Goal: Browse casually

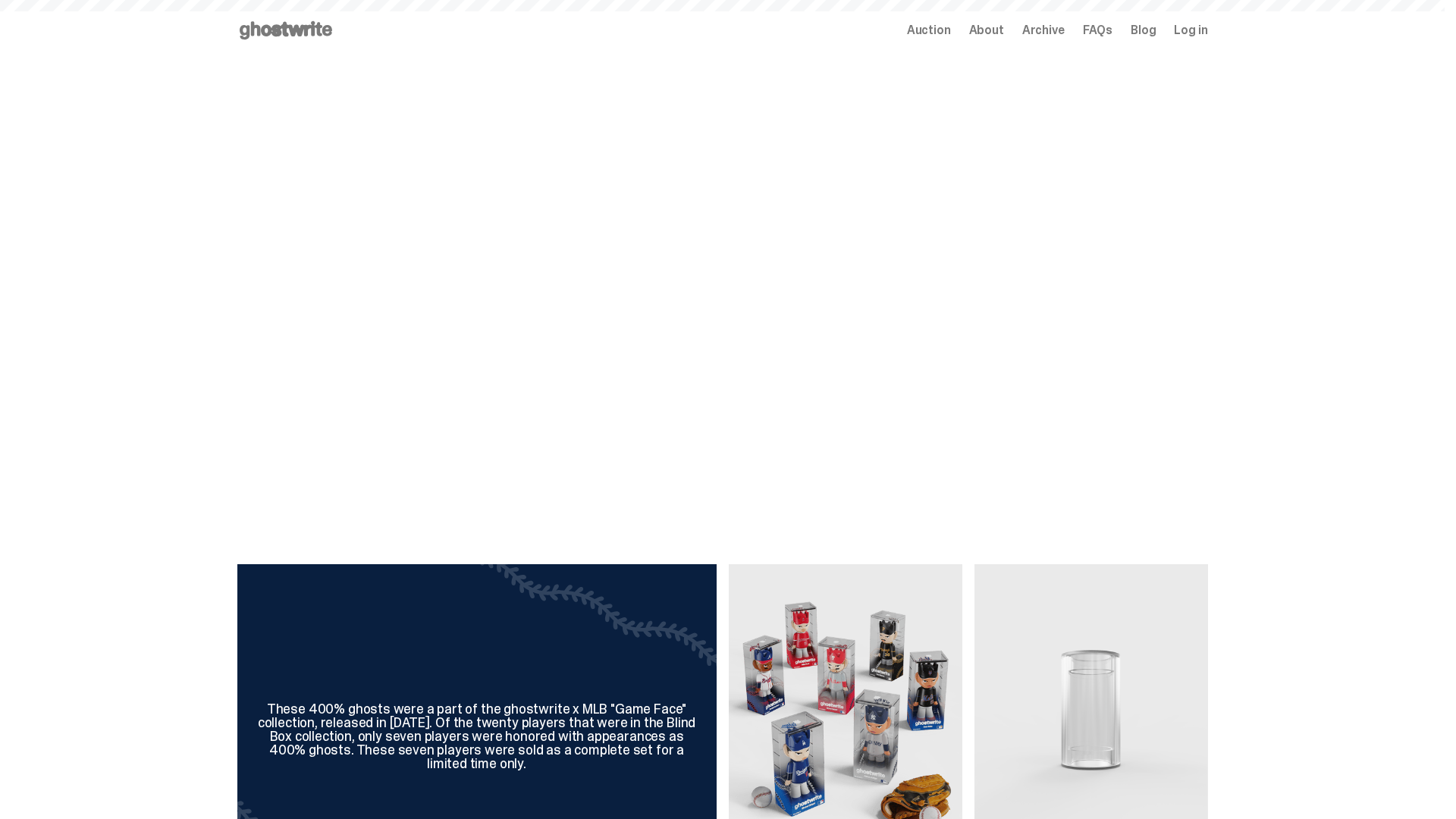
scroll to position [737, 0]
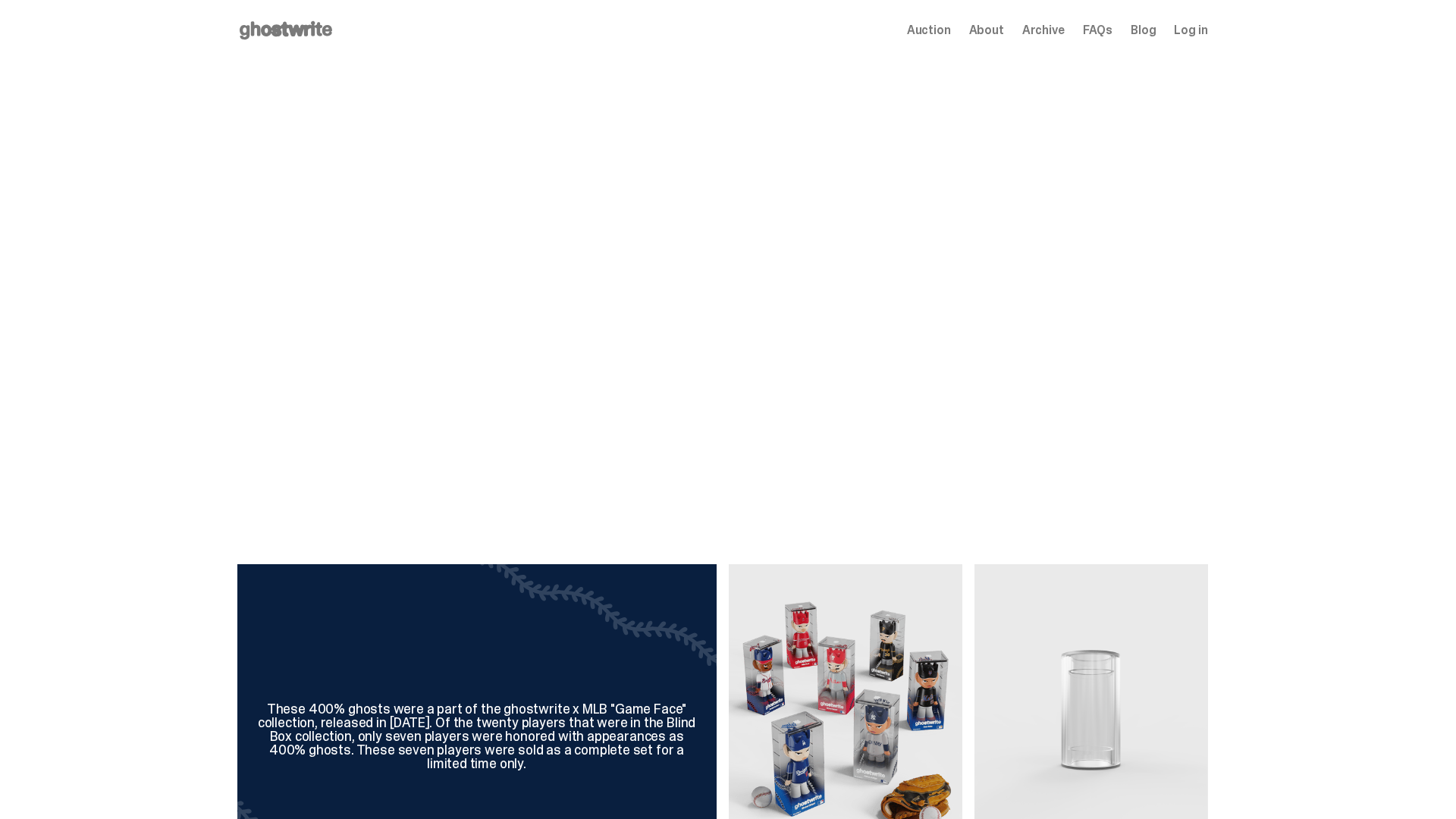
scroll to position [737, 0]
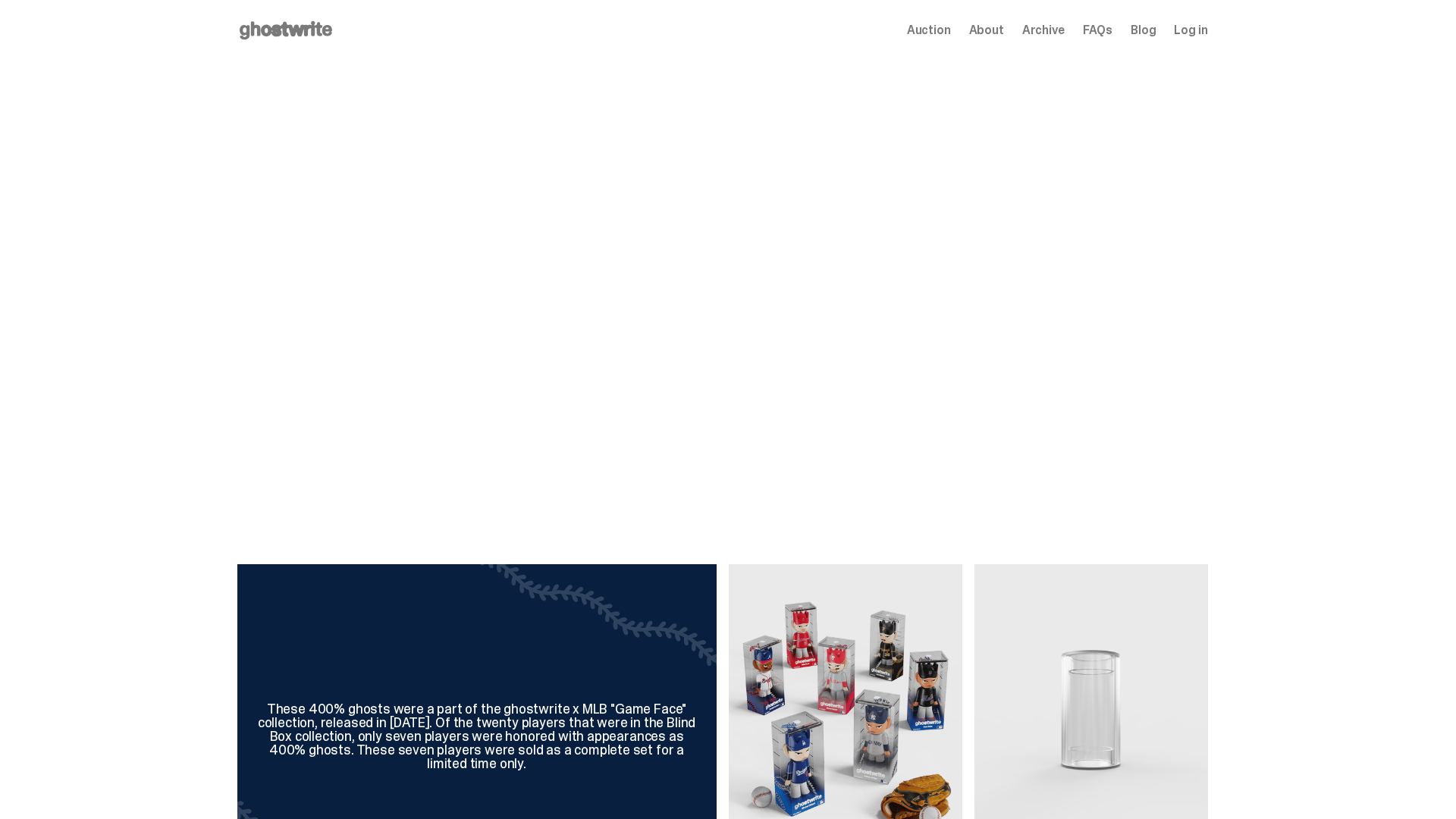
scroll to position [737, 0]
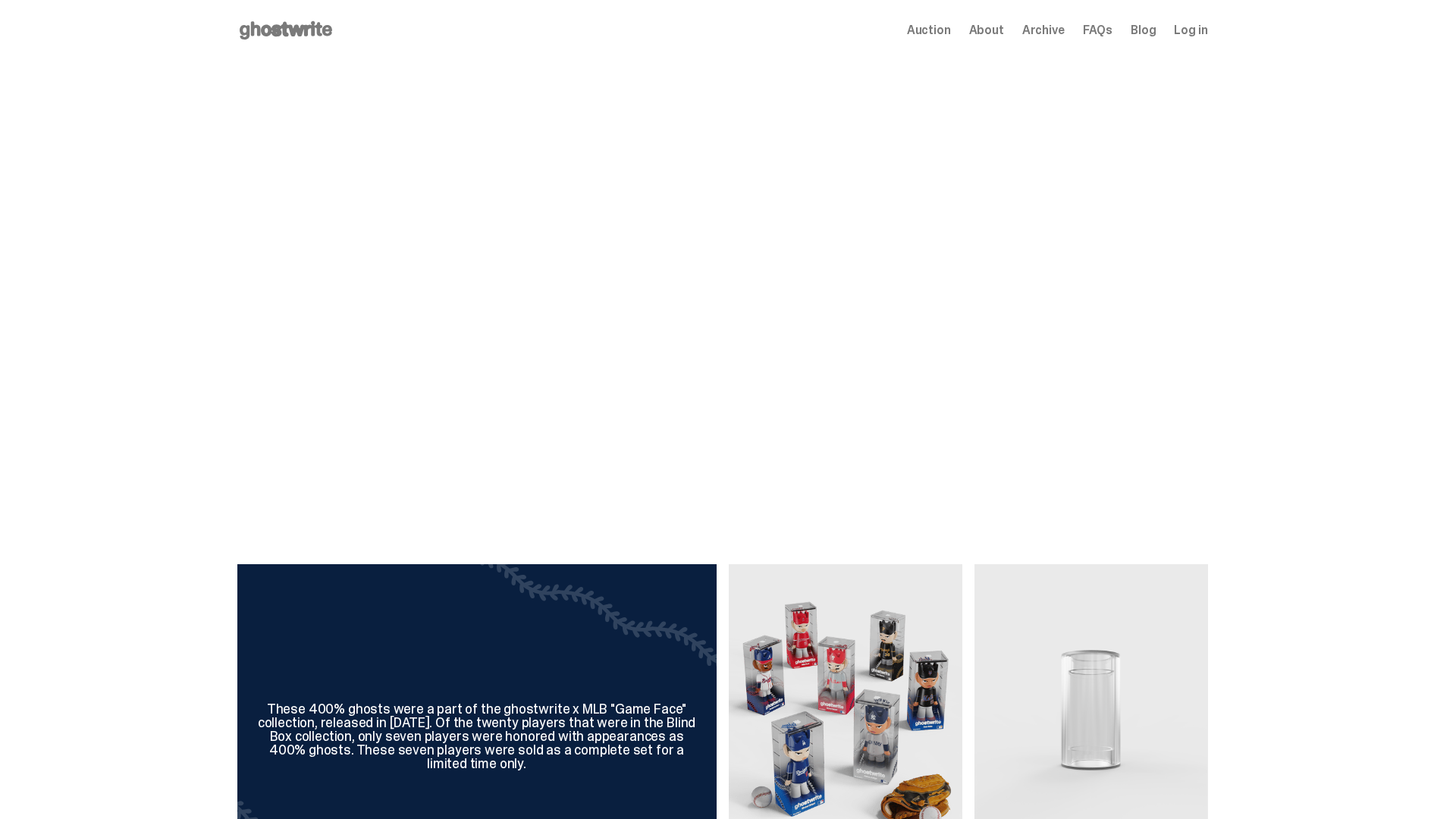
scroll to position [737, 0]
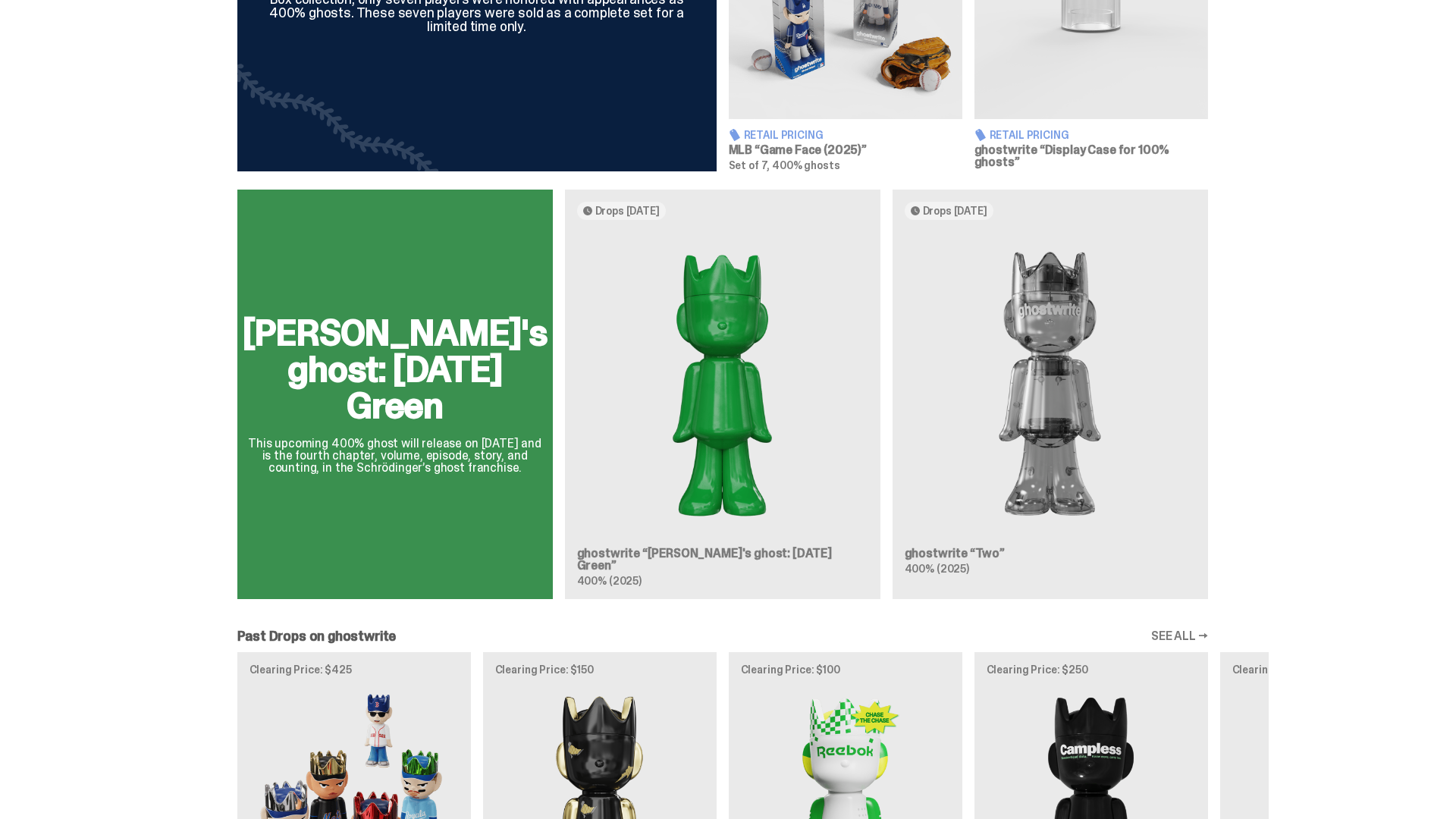
scroll to position [737, 0]
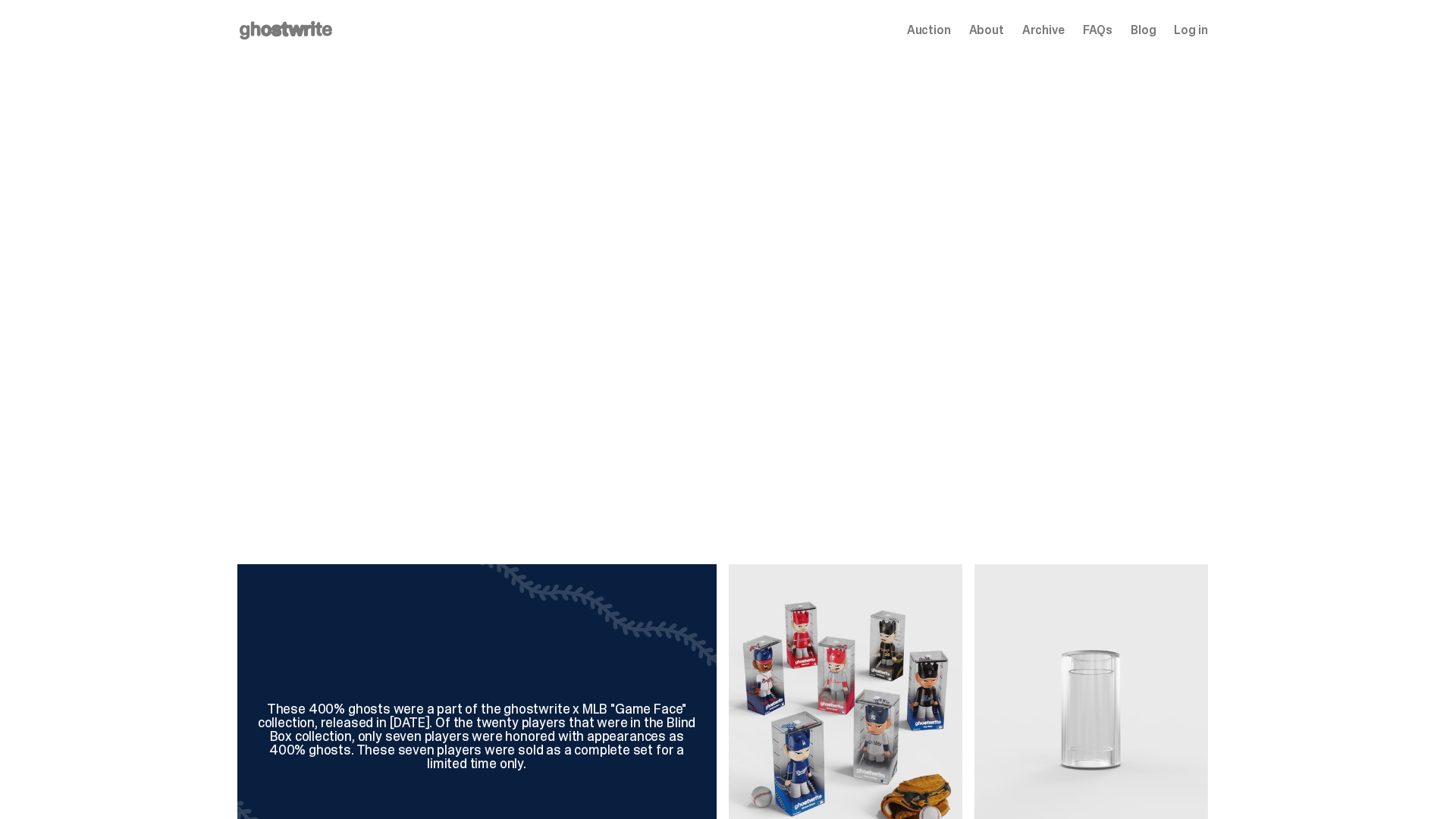
scroll to position [737, 0]
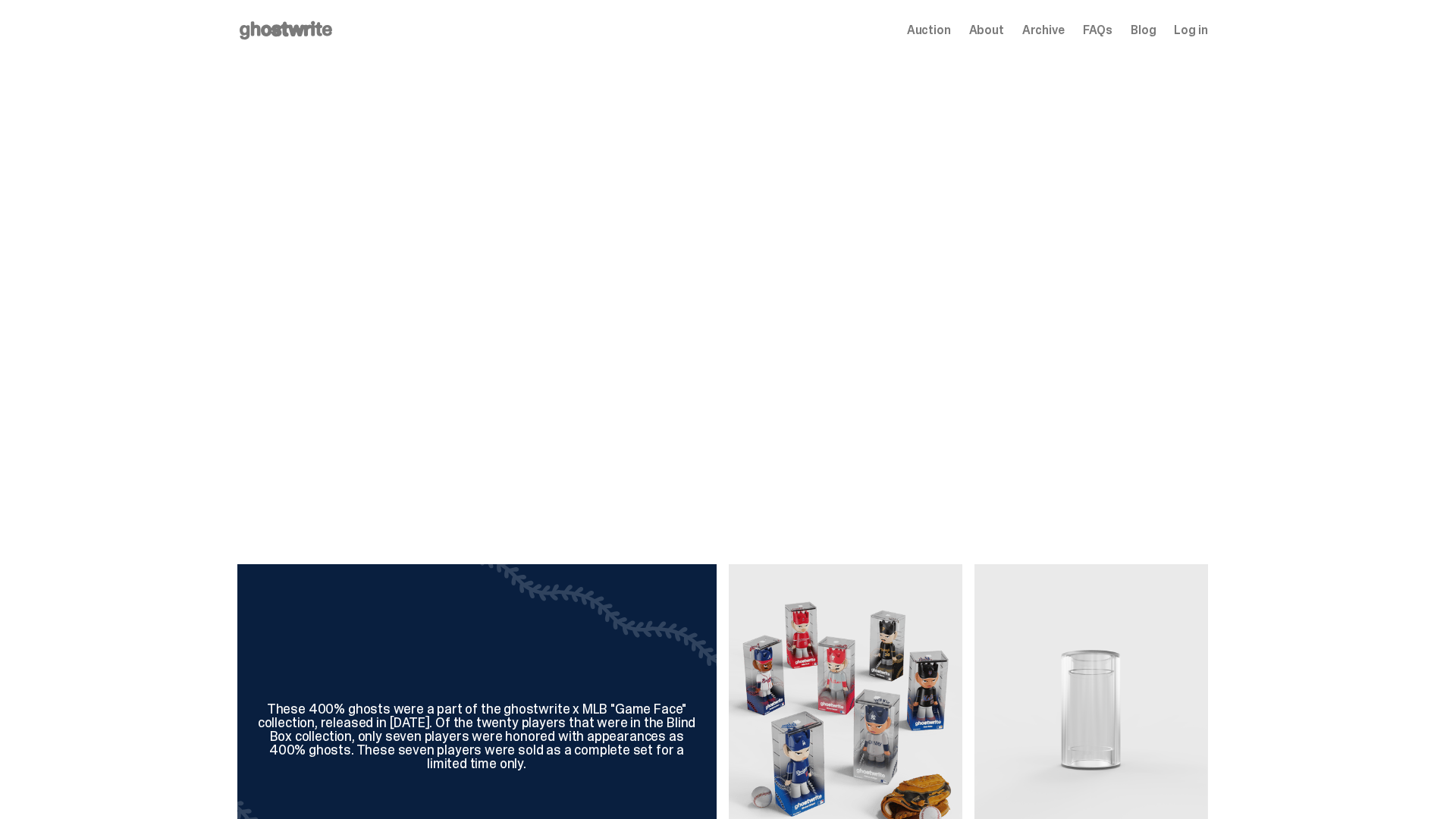
scroll to position [737, 0]
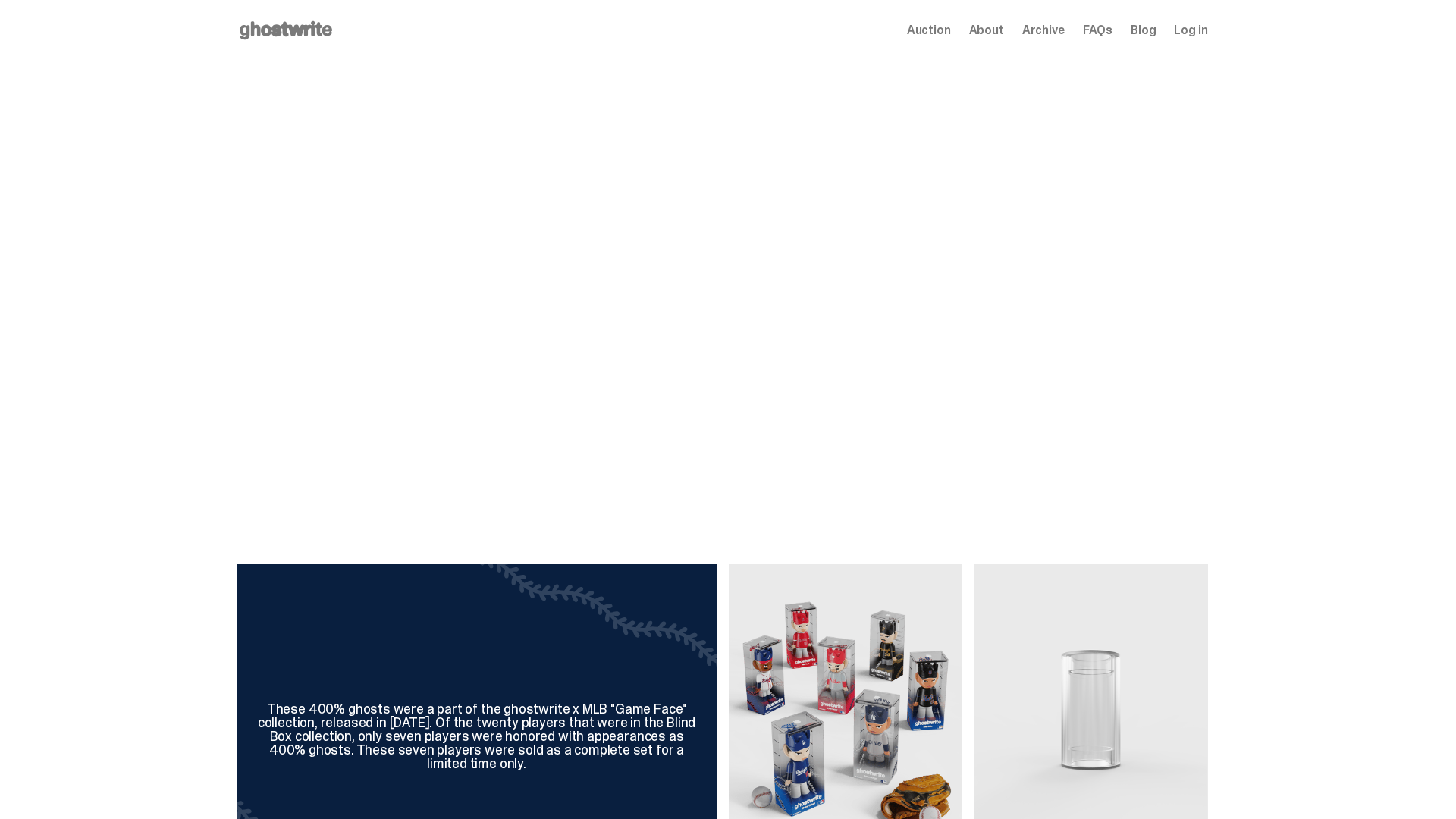
scroll to position [737, 0]
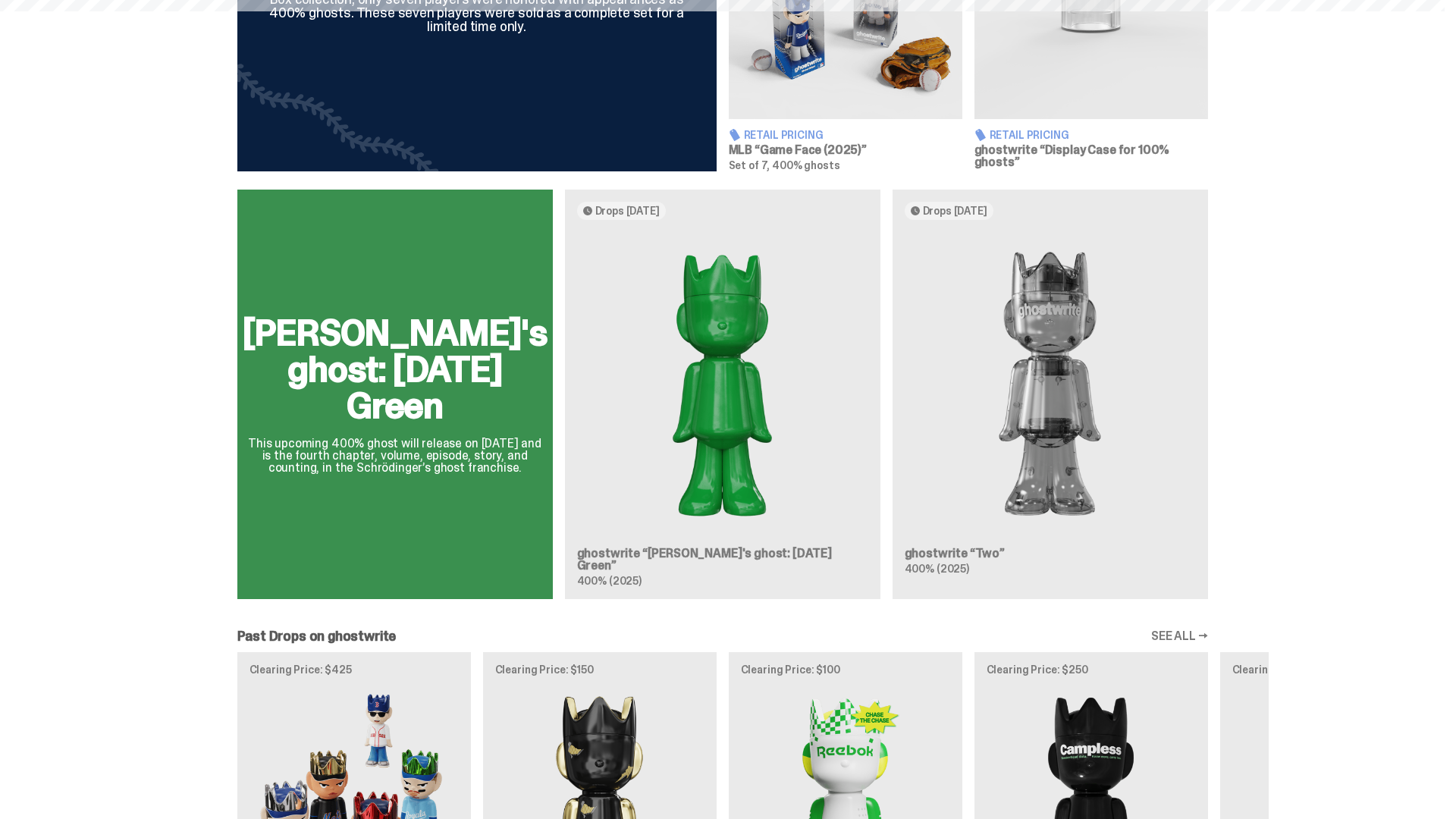
scroll to position [1251, 0]
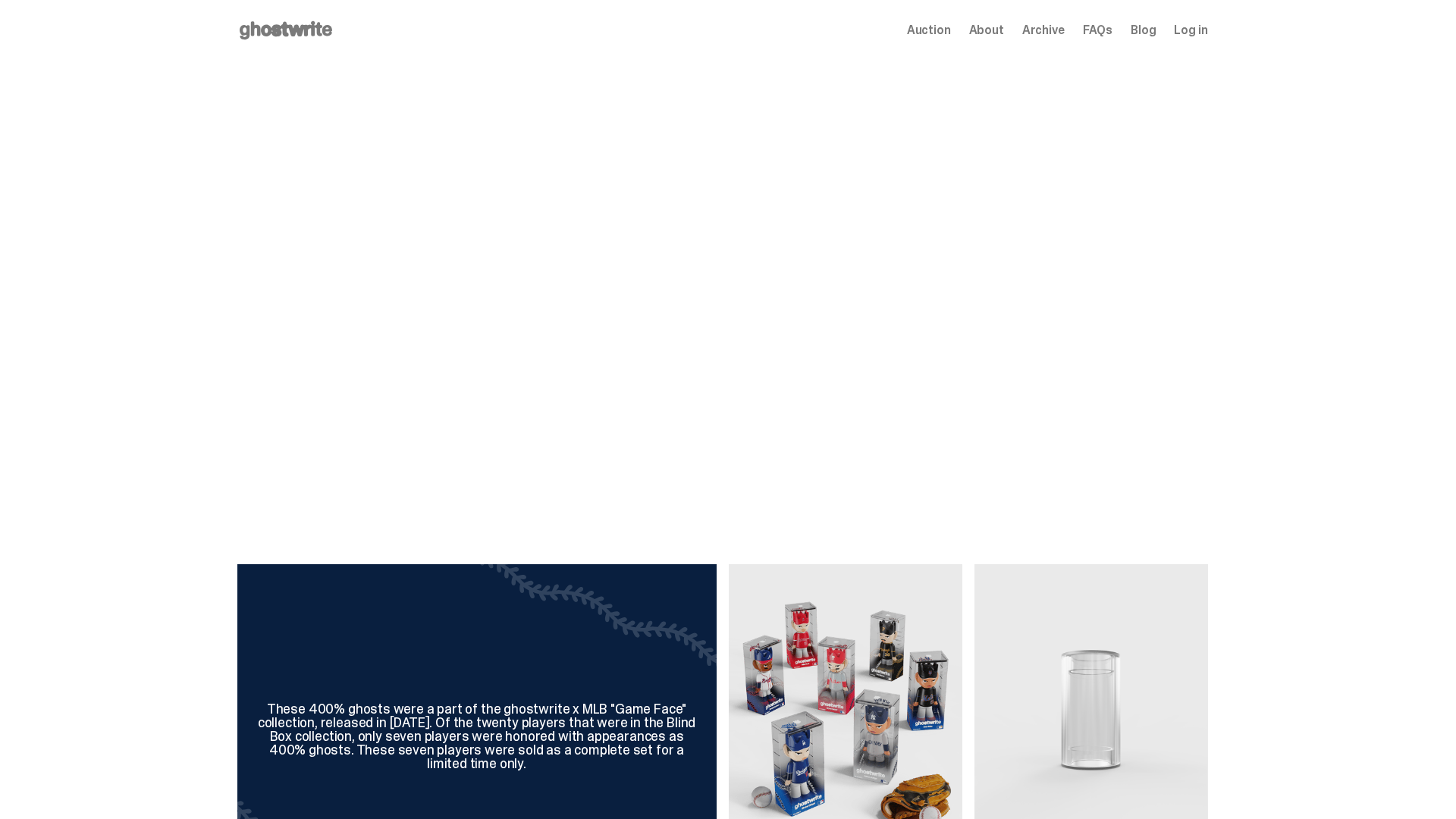
scroll to position [1251, 0]
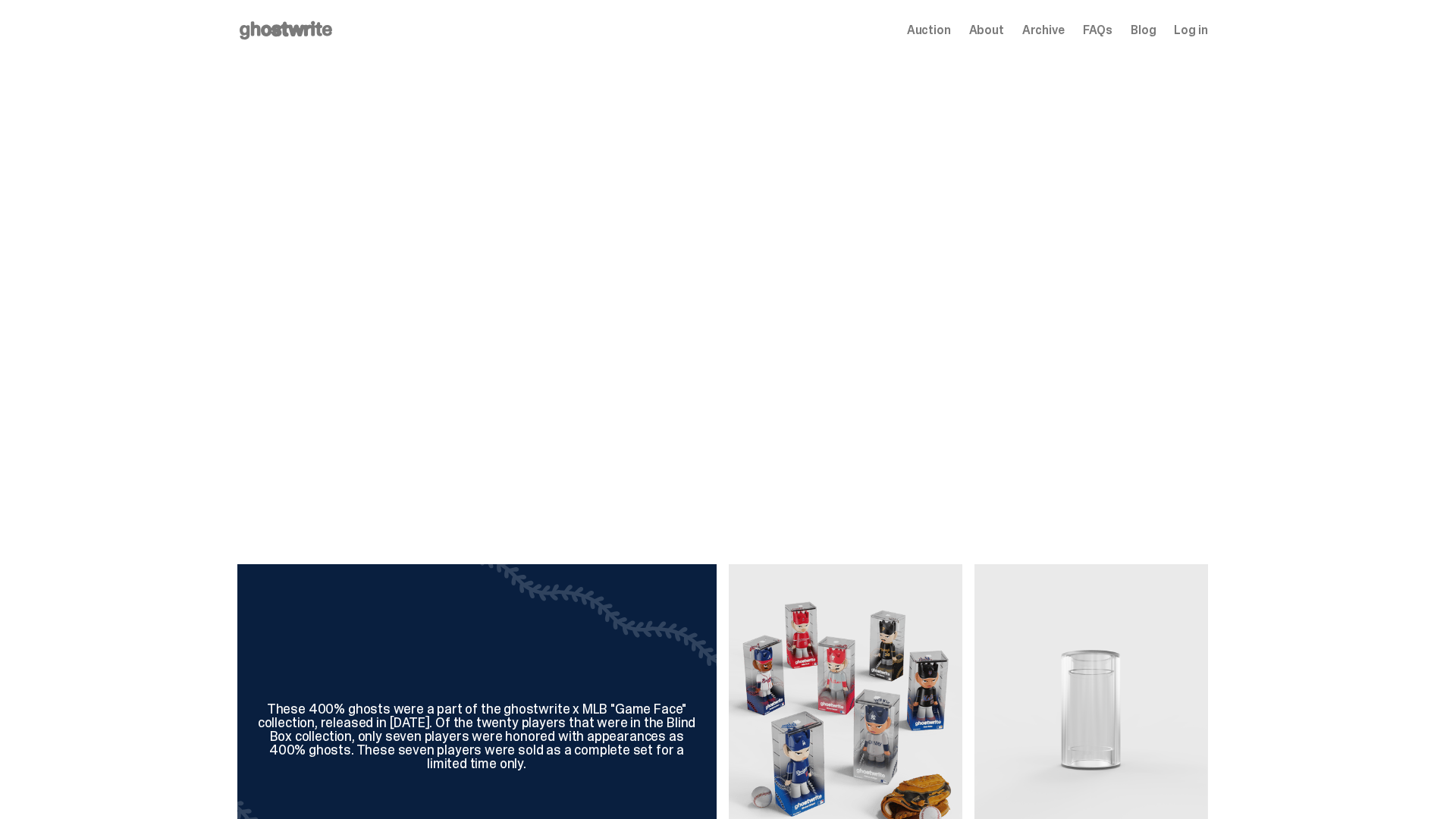
scroll to position [1251, 0]
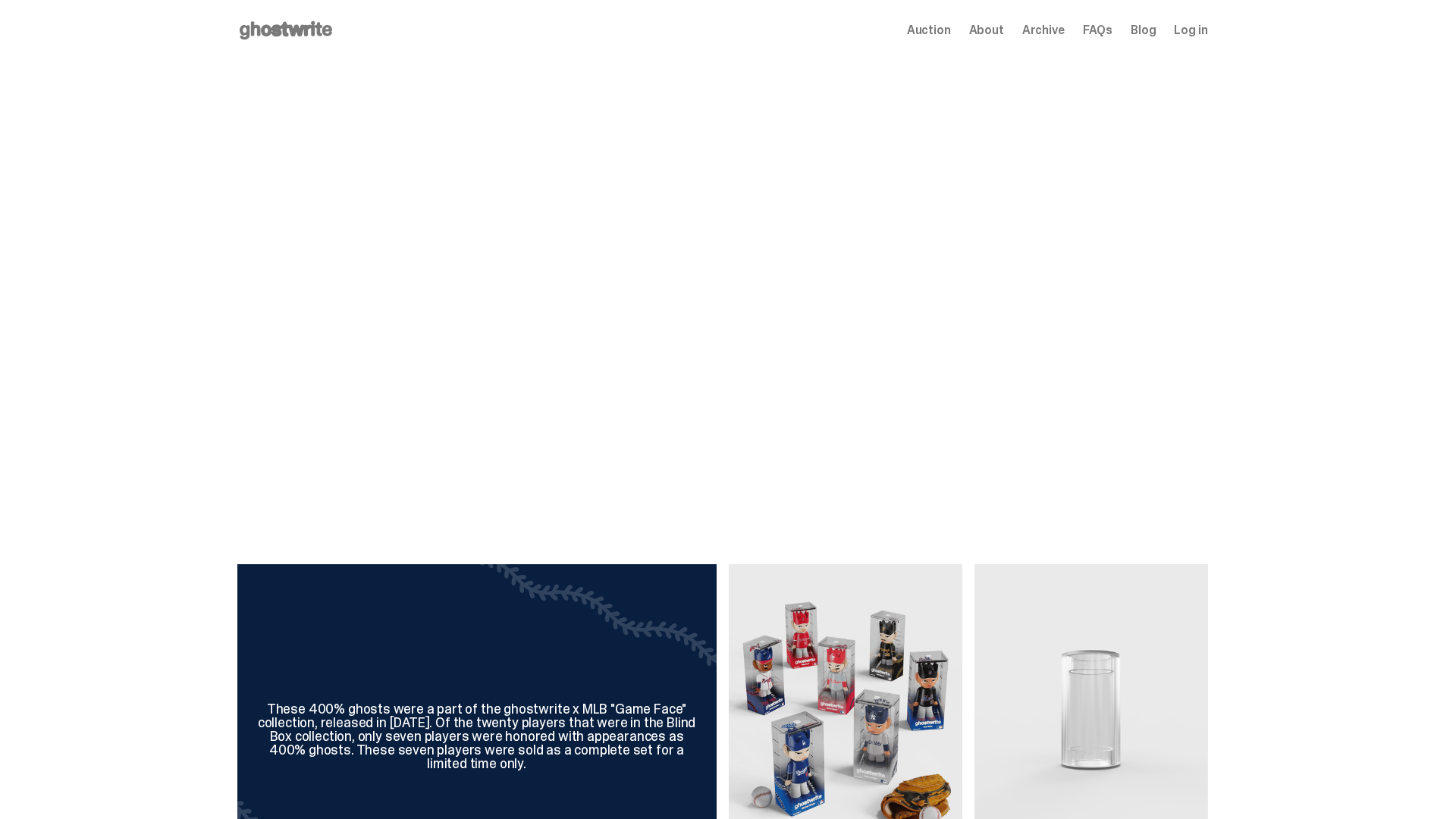
scroll to position [1251, 0]
